Goal: Navigation & Orientation: Find specific page/section

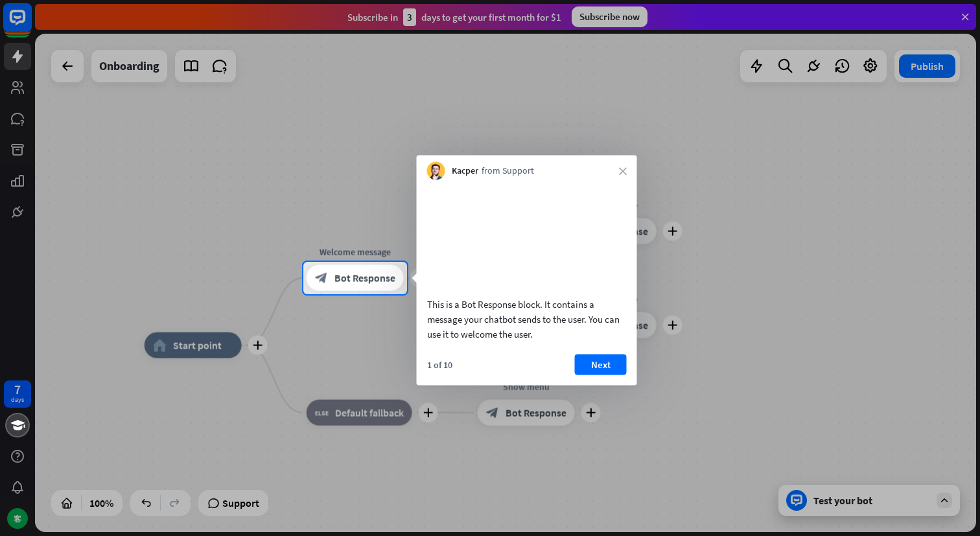
click at [16, 21] on div at bounding box center [490, 131] width 980 height 262
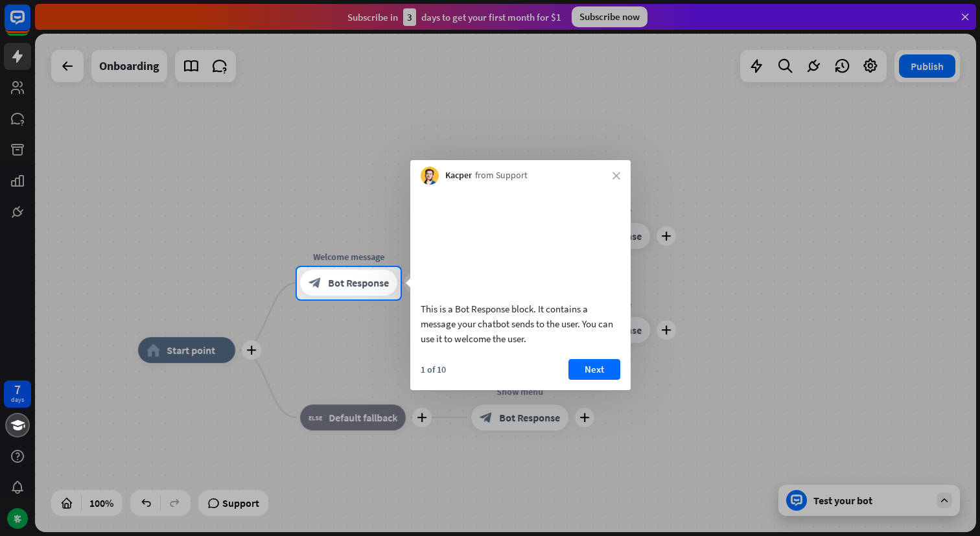
click at [412, 123] on div at bounding box center [490, 133] width 980 height 267
click at [615, 173] on icon "close" at bounding box center [617, 176] width 8 height 8
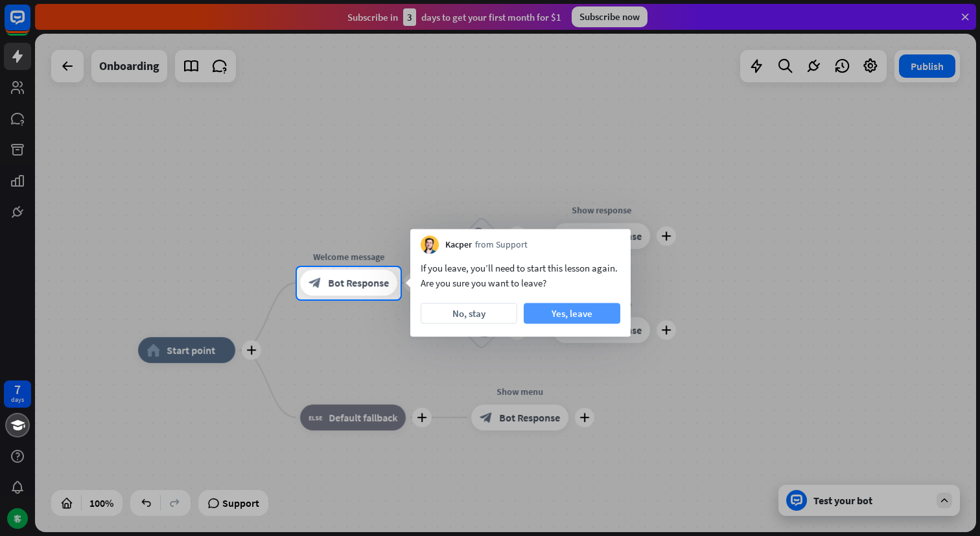
click at [580, 313] on button "Yes, leave" at bounding box center [572, 313] width 97 height 21
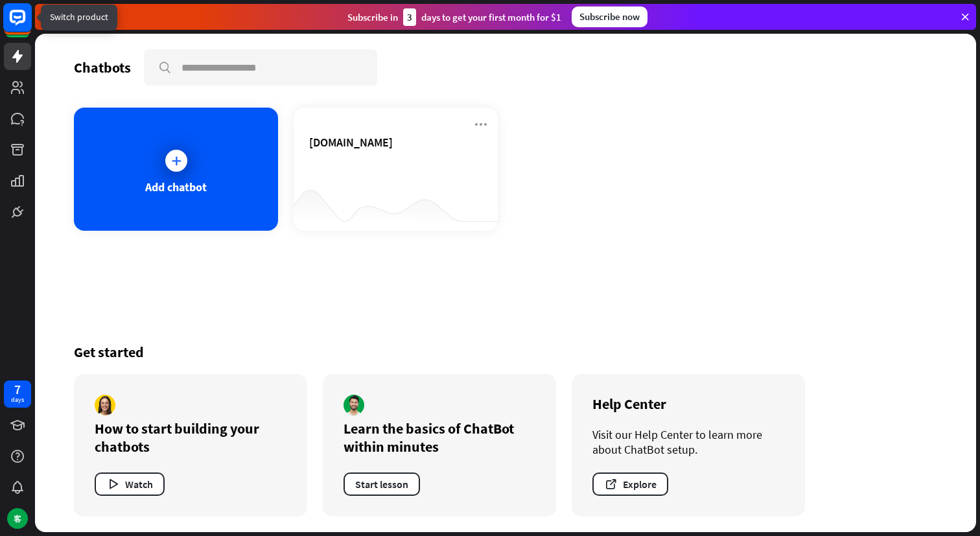
click at [22, 18] on rect at bounding box center [17, 17] width 29 height 29
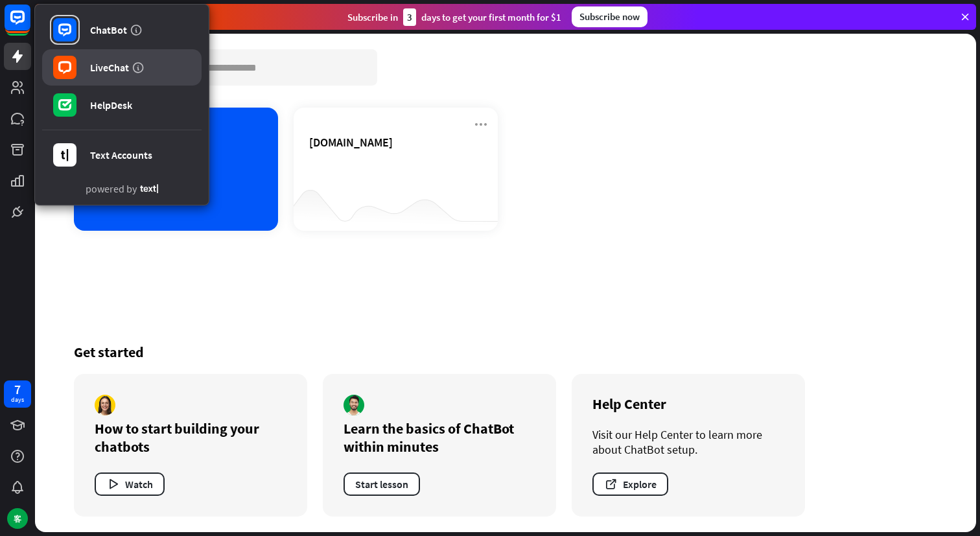
click at [110, 67] on div "LiveChat" at bounding box center [109, 67] width 39 height 13
